Goal: Register for event/course

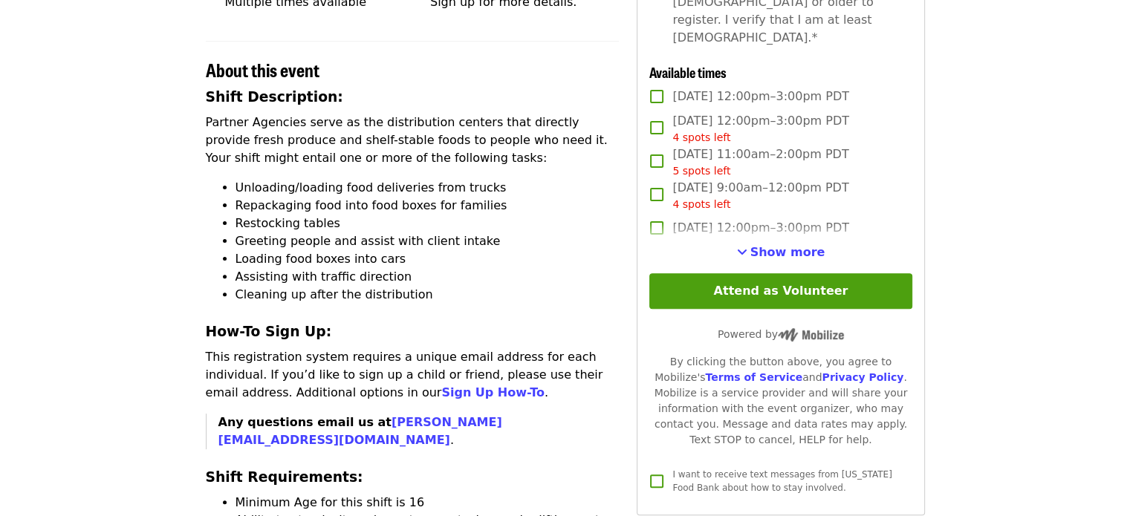
scroll to position [442, 0]
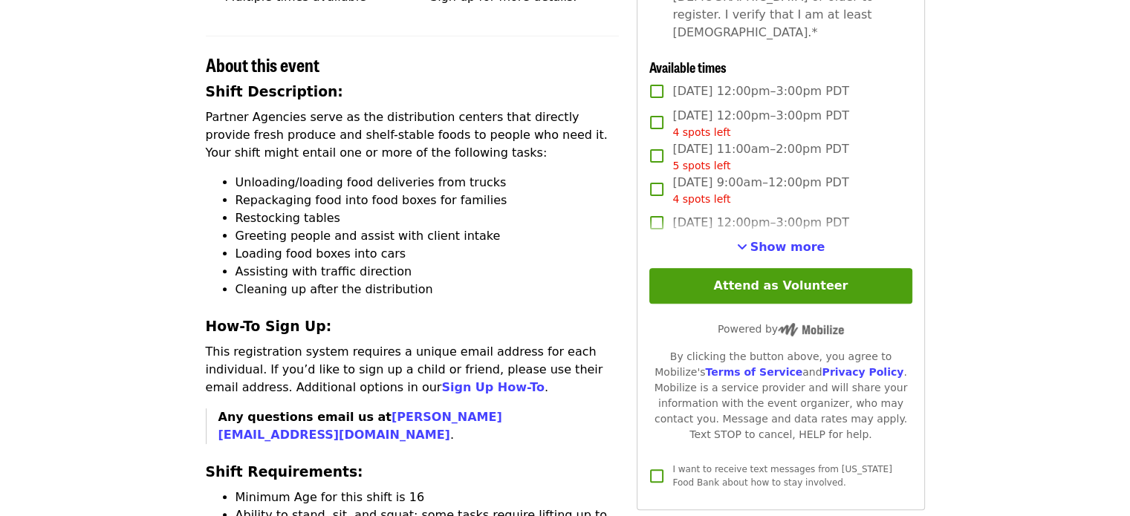
click at [758, 230] on label "[DATE] 12:00pm–3:00pm PDT" at bounding box center [770, 222] width 259 height 31
click at [758, 240] on span "Show more" at bounding box center [787, 247] width 75 height 14
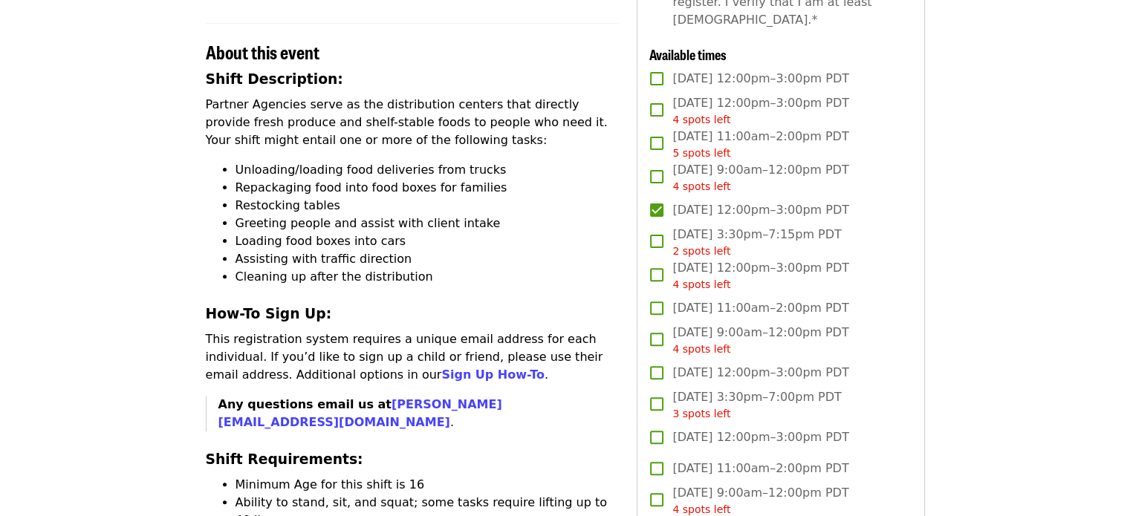
scroll to position [0, 0]
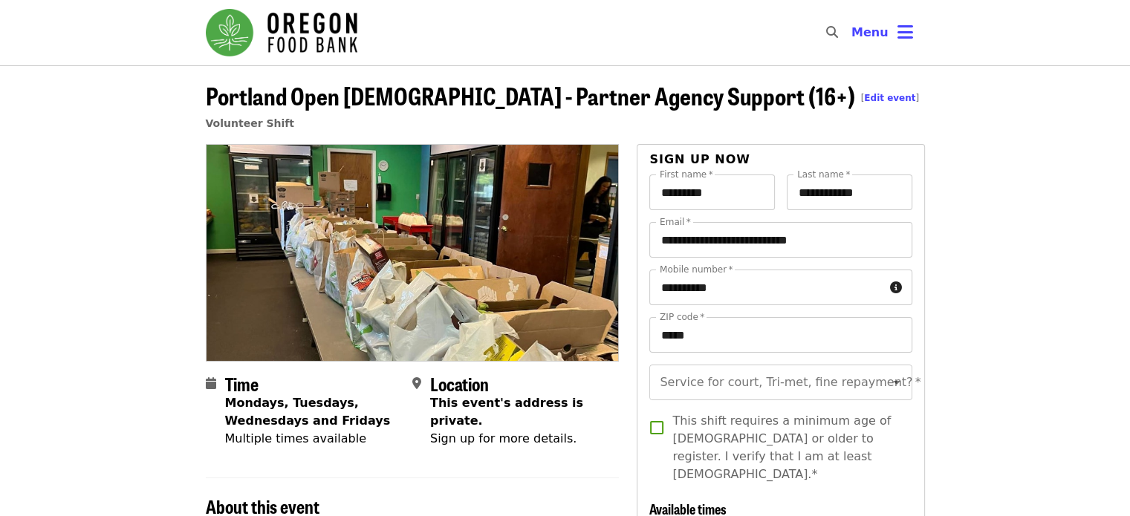
click at [244, 33] on img "Main navigation" at bounding box center [282, 33] width 152 height 48
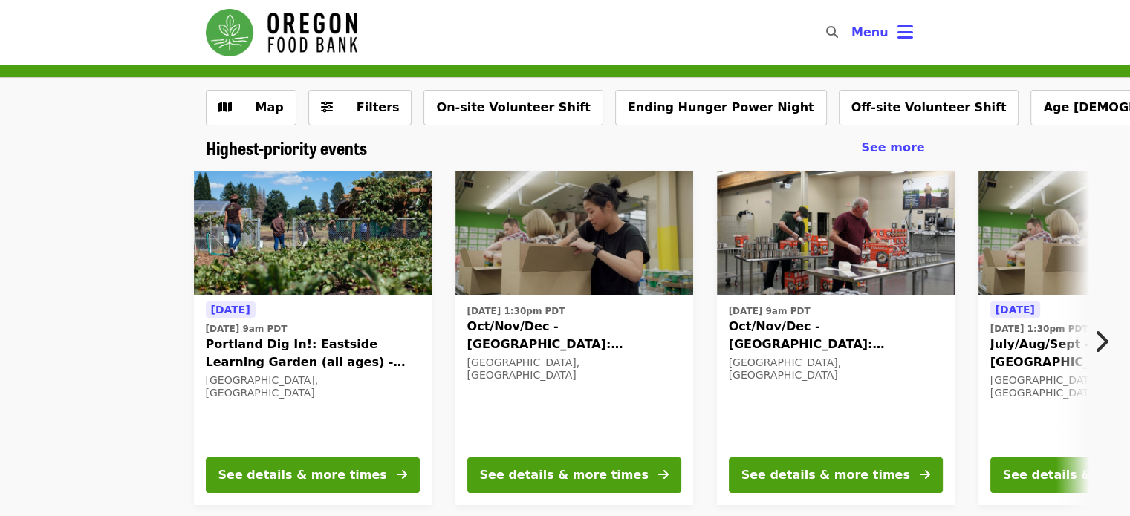
click at [836, 30] on icon "search icon" at bounding box center [832, 32] width 12 height 14
type input "***"
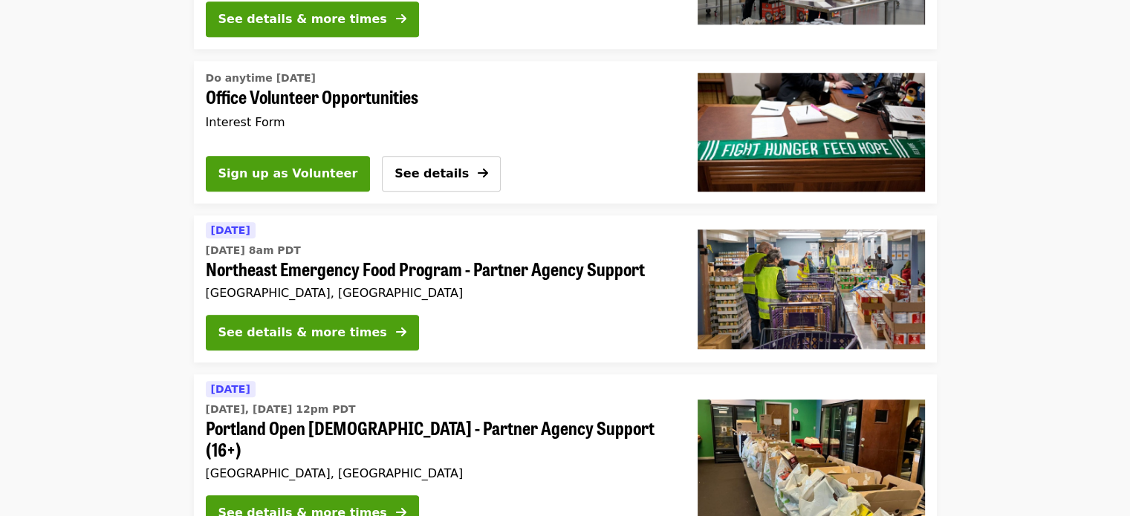
scroll to position [1467, 0]
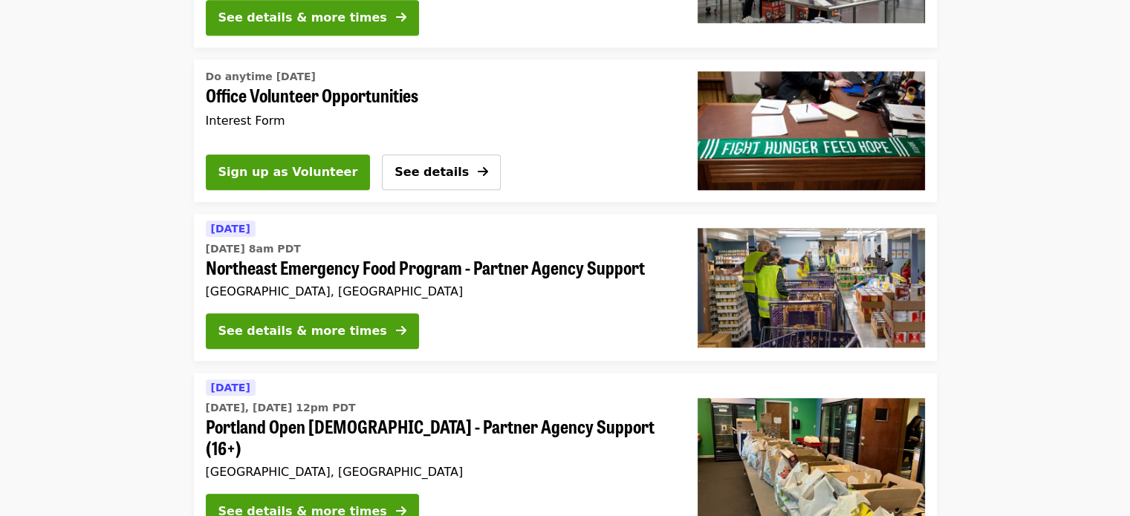
click at [222, 257] on span "Northeast Emergency Food Program - Partner Agency Support" at bounding box center [440, 268] width 468 height 22
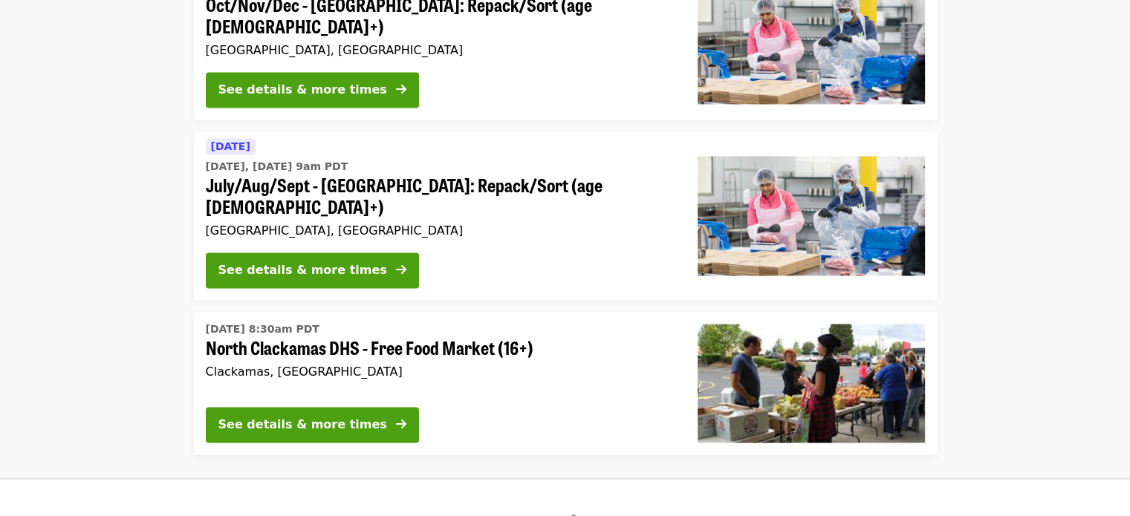
scroll to position [2406, 0]
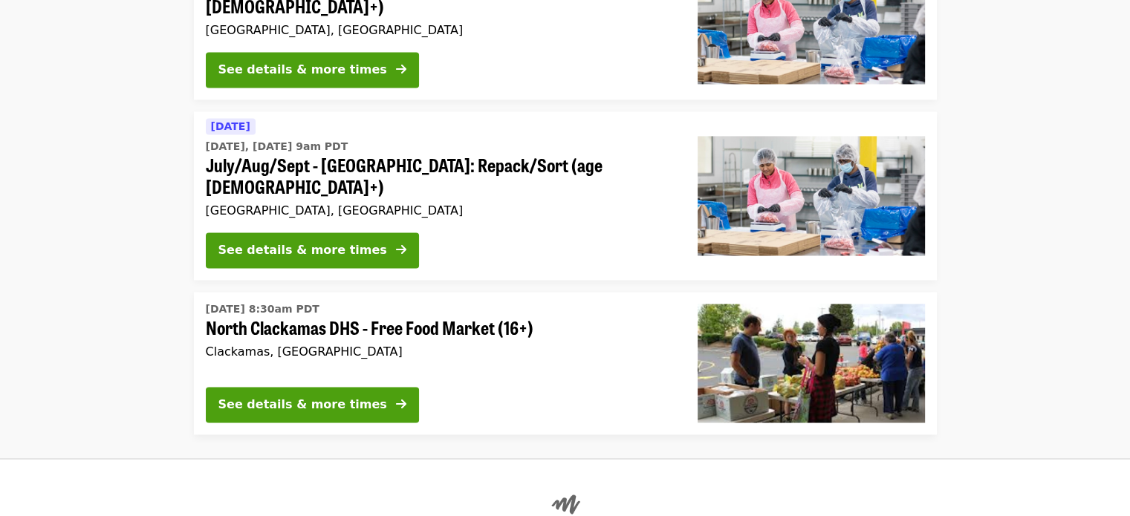
click at [230, 317] on span "North Clackamas DHS - Free Food Market (16+)" at bounding box center [440, 328] width 468 height 22
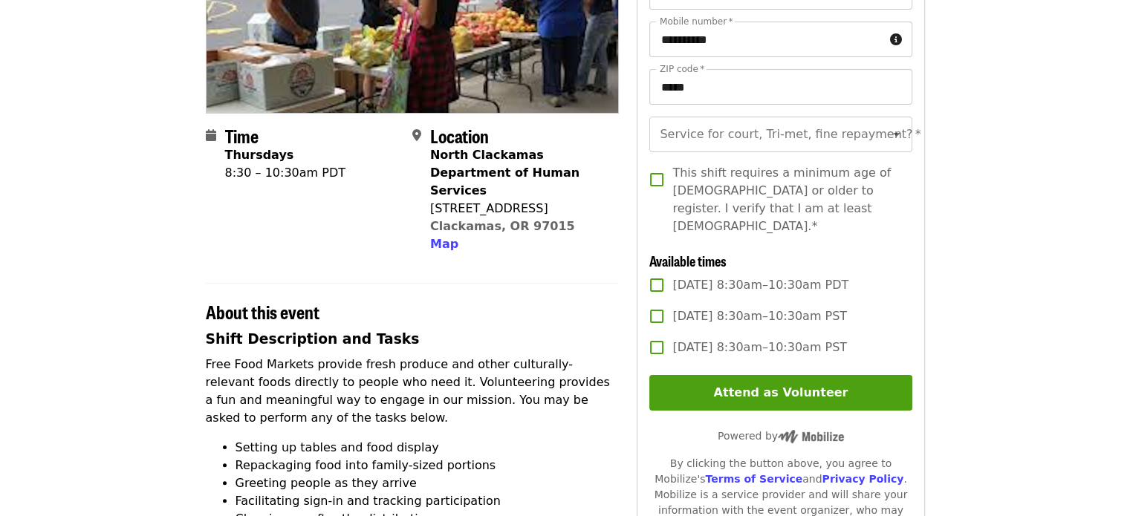
scroll to position [254, 0]
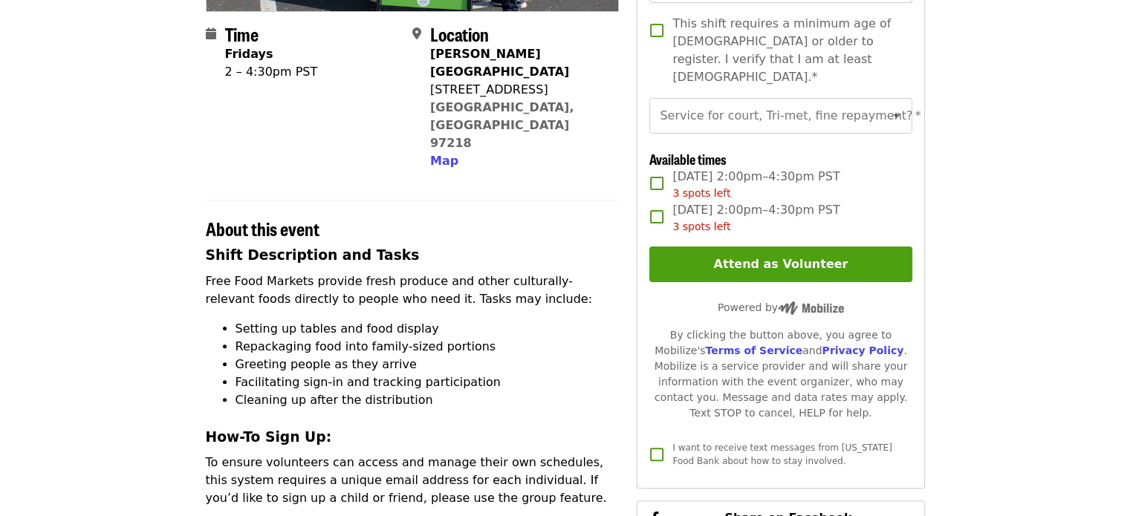
scroll to position [397, 0]
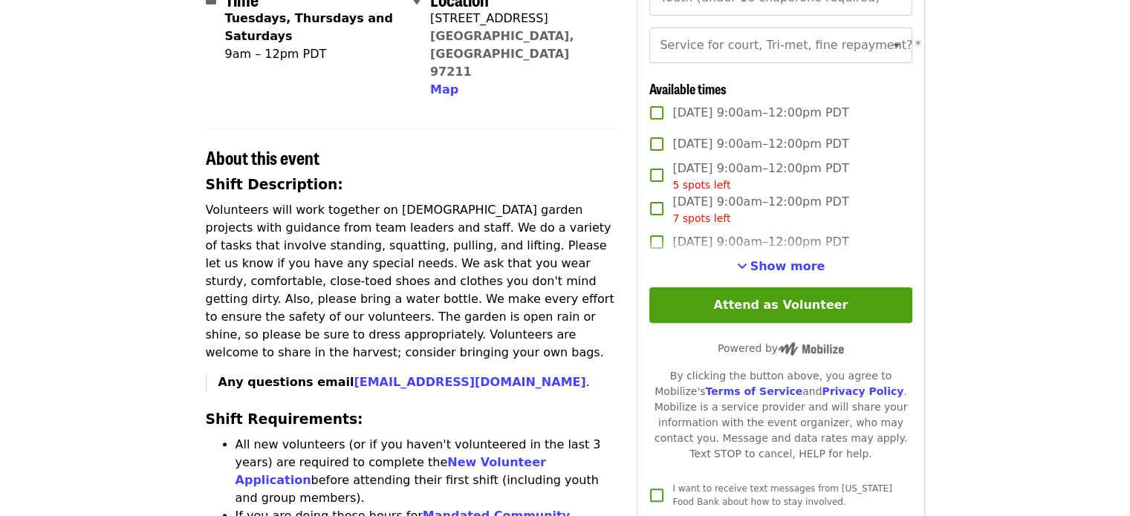
scroll to position [389, 0]
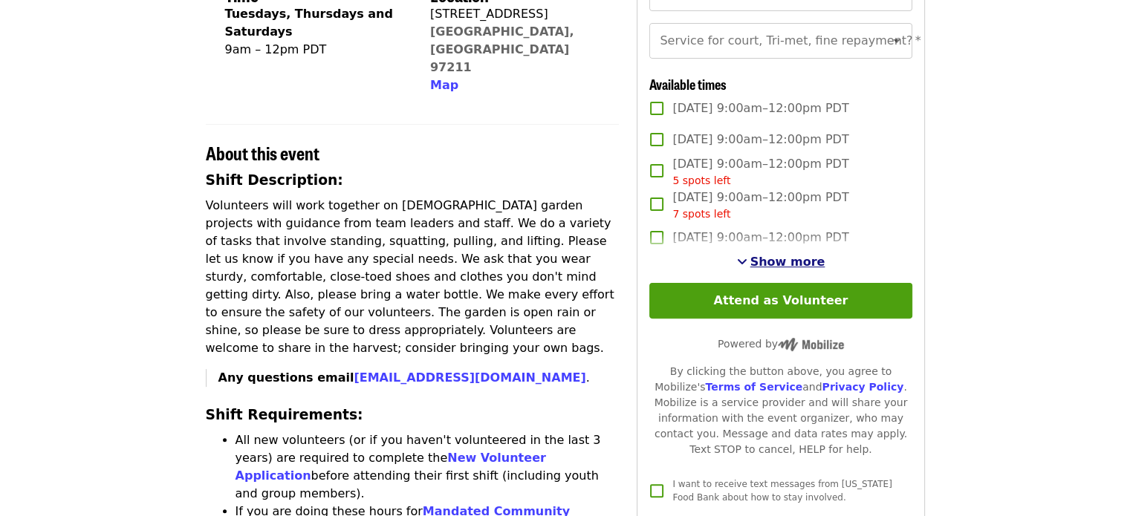
click at [769, 269] on span "Show more" at bounding box center [787, 262] width 75 height 14
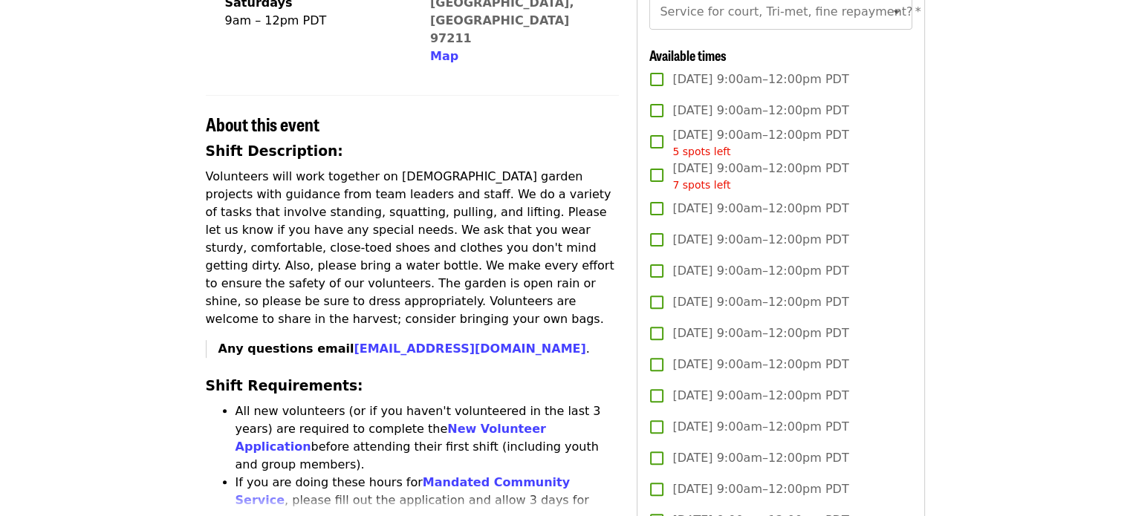
scroll to position [419, 0]
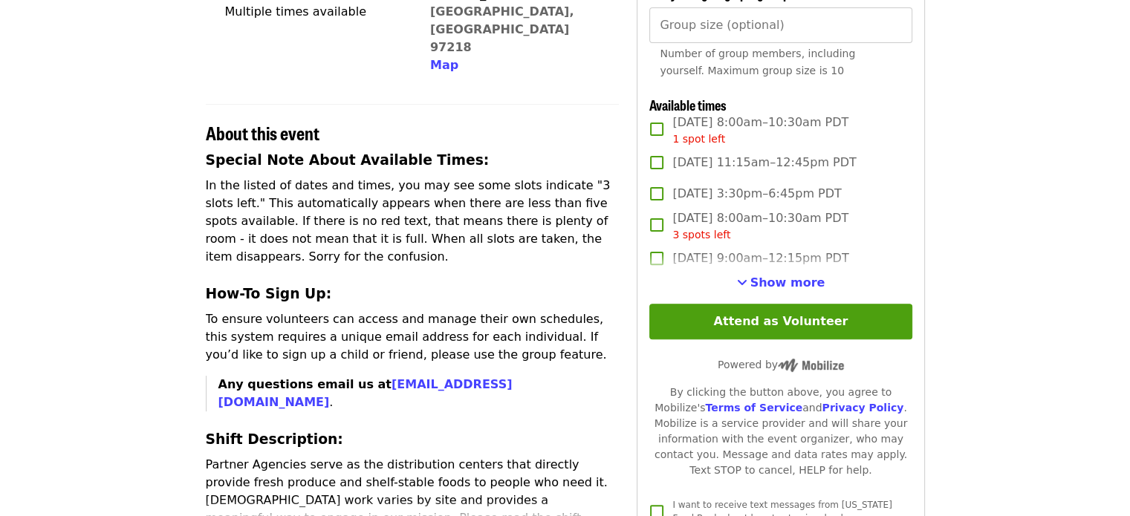
scroll to position [446, 0]
click at [792, 289] on span "Show more" at bounding box center [787, 282] width 75 height 14
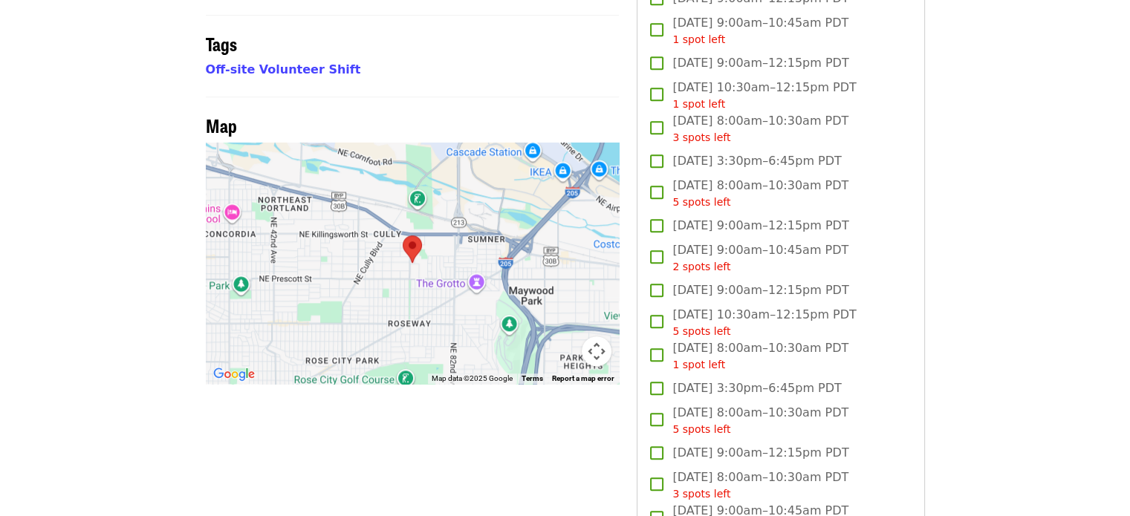
scroll to position [1162, 0]
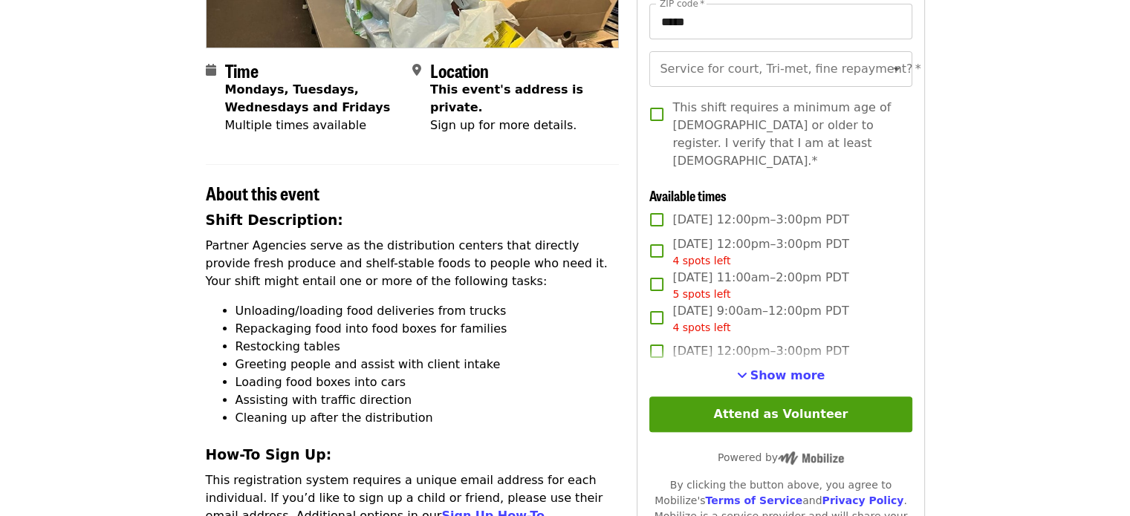
scroll to position [318, 0]
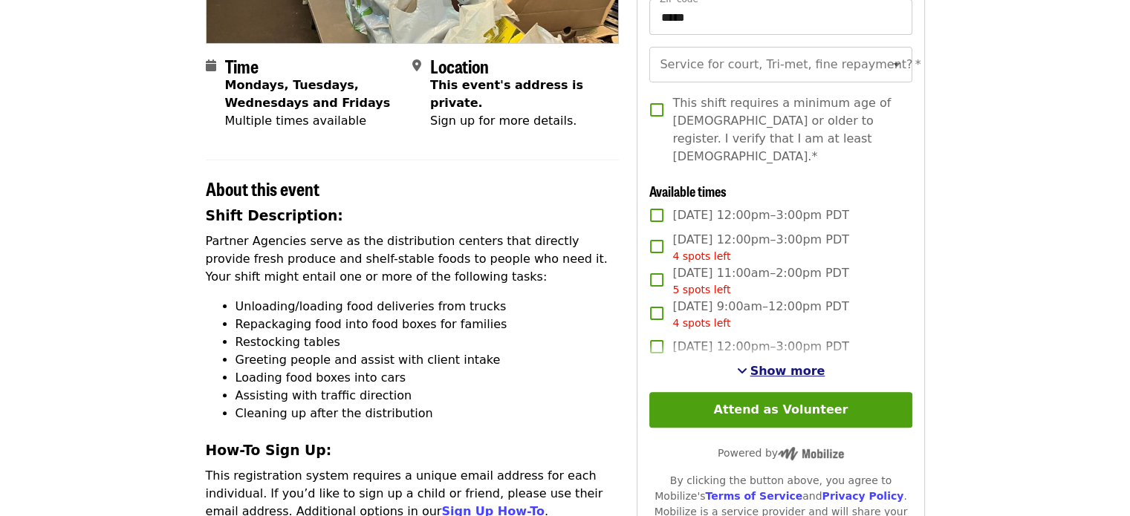
click at [795, 364] on span "Show more" at bounding box center [787, 371] width 75 height 14
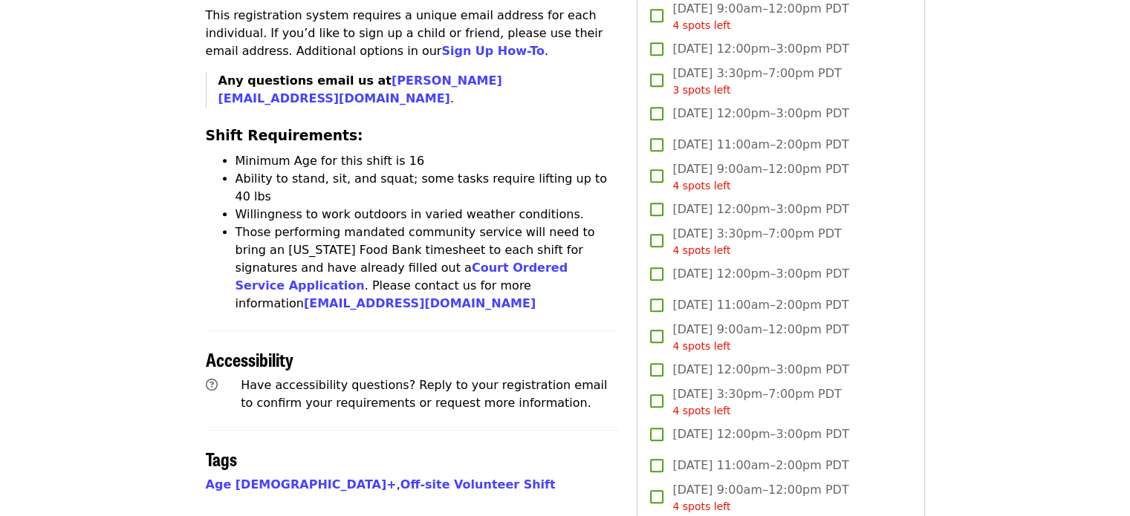
scroll to position [779, 0]
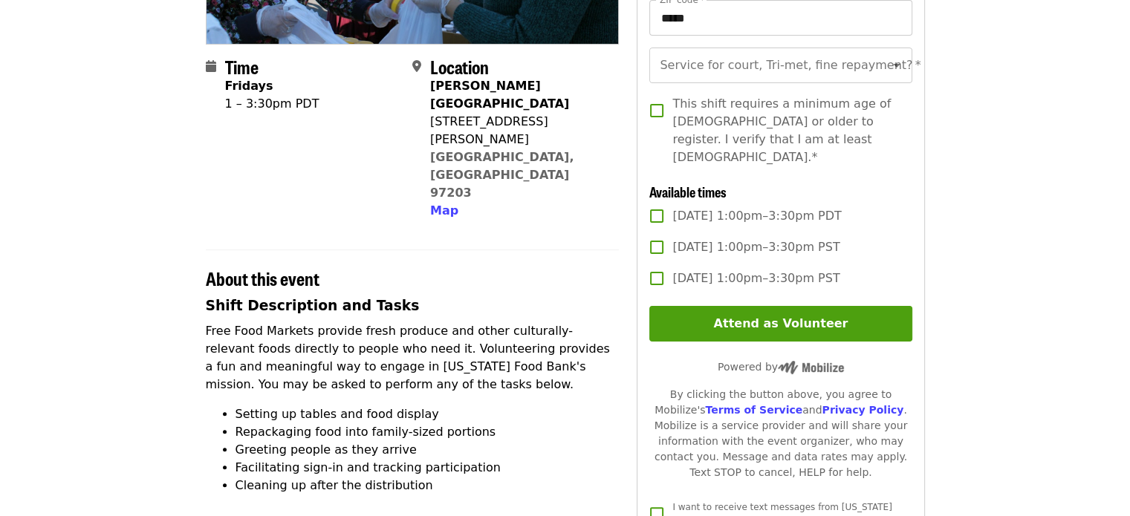
scroll to position [318, 0]
